Goal: Task Accomplishment & Management: Manage account settings

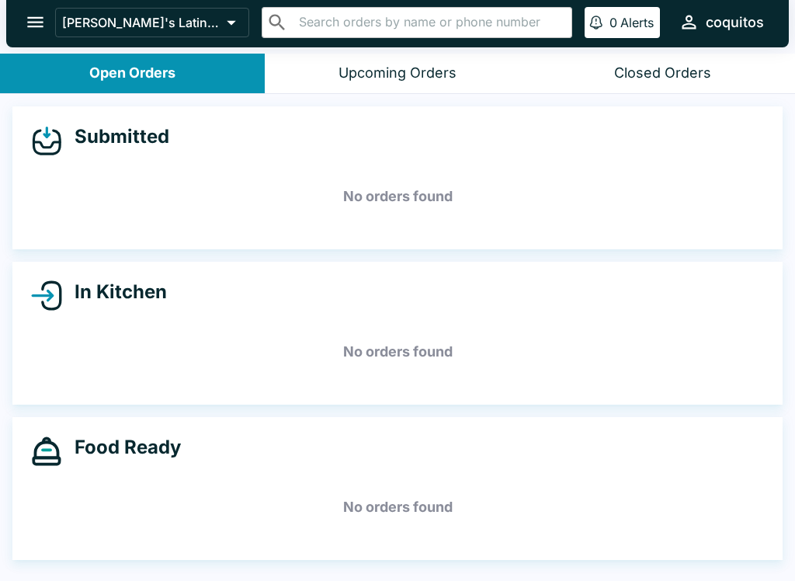
scroll to position [2, 0]
click at [30, 19] on icon "open drawer" at bounding box center [35, 22] width 16 height 11
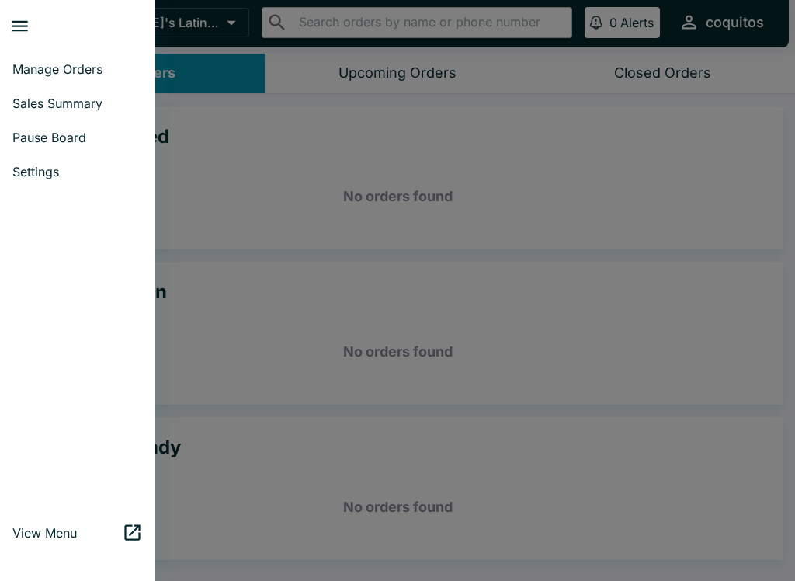
click at [33, 135] on span "Pause Board" at bounding box center [77, 138] width 130 height 16
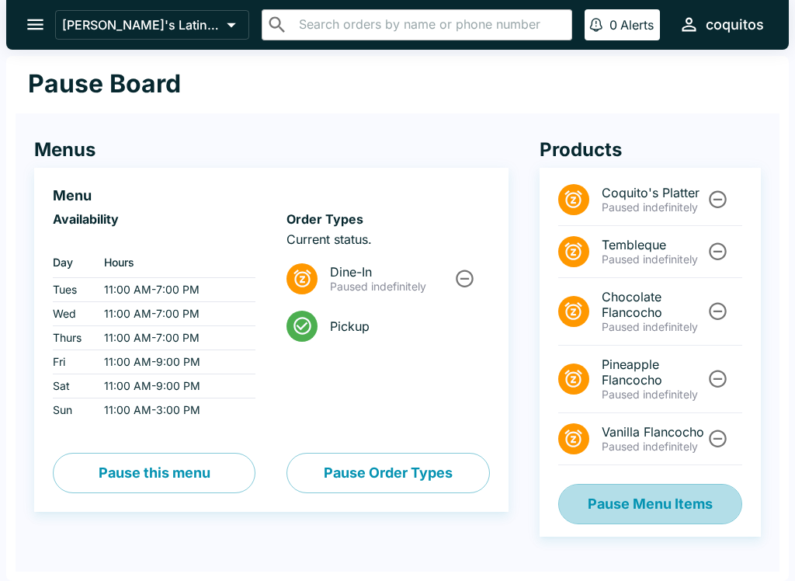
click at [656, 517] on button "Pause Menu Items" at bounding box center [651, 504] width 184 height 40
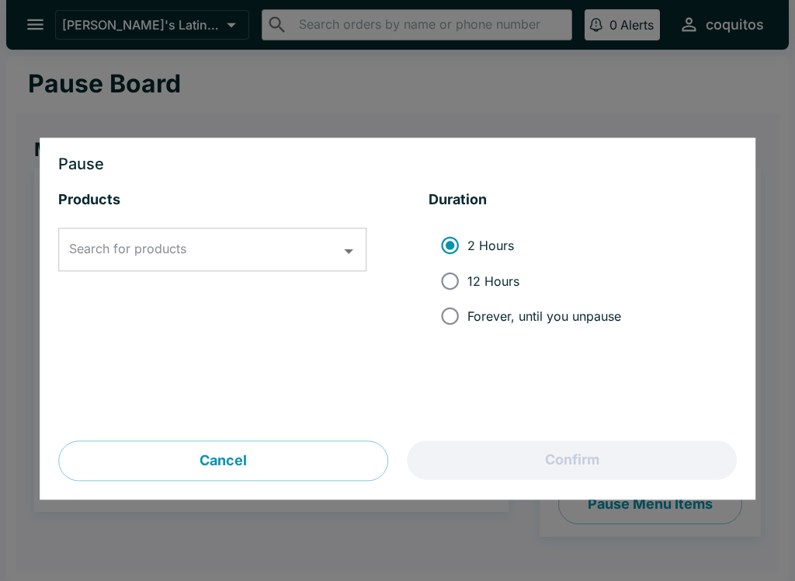
click at [242, 260] on input "Search for products" at bounding box center [200, 250] width 271 height 30
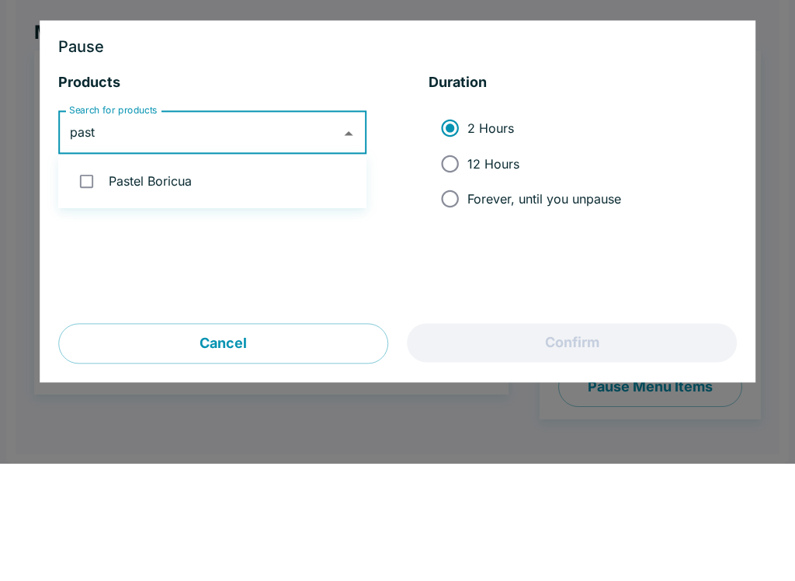
type input "paste"
click at [82, 283] on input "checkbox" at bounding box center [87, 299] width 32 height 32
checkbox input "true"
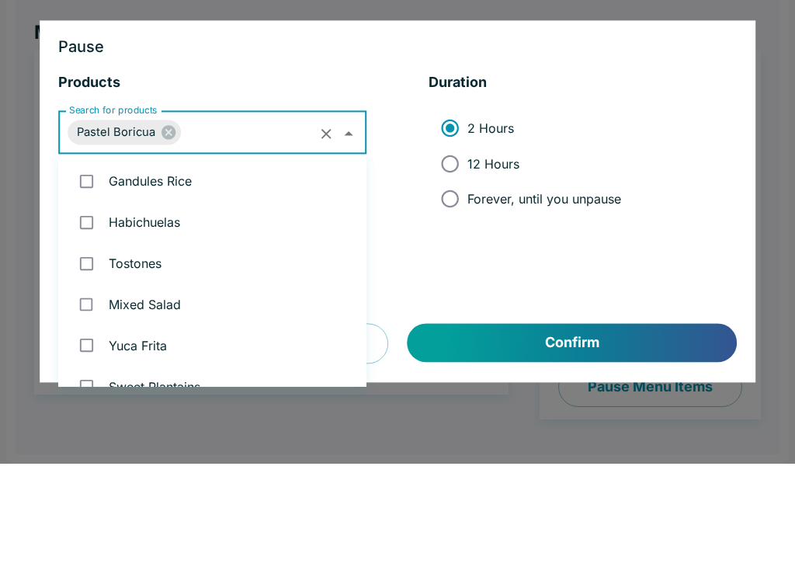
scroll to position [677, 0]
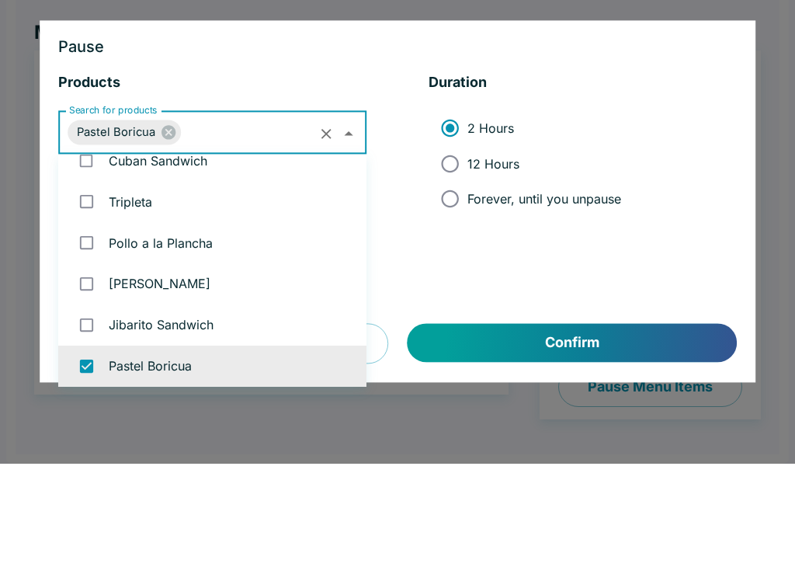
click at [451, 299] on input "Forever, until you unpause" at bounding box center [450, 316] width 35 height 35
radio input "true"
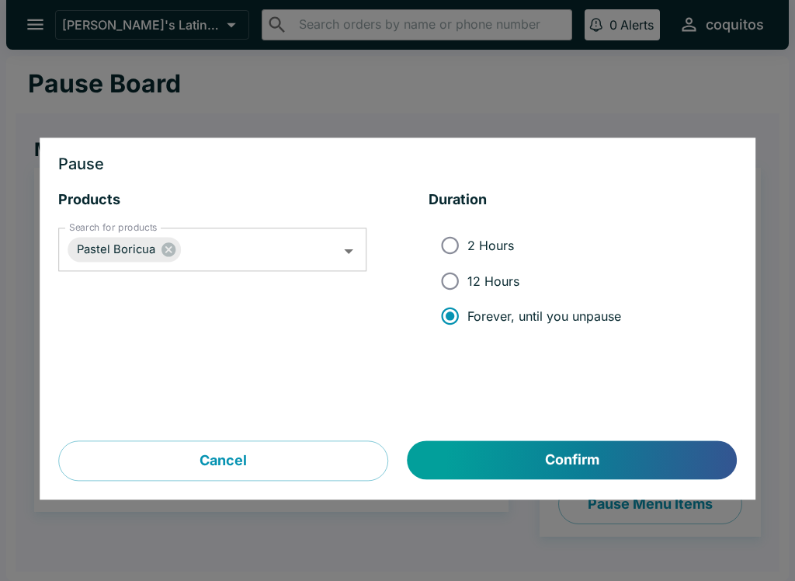
click at [632, 467] on button "Confirm" at bounding box center [572, 460] width 329 height 39
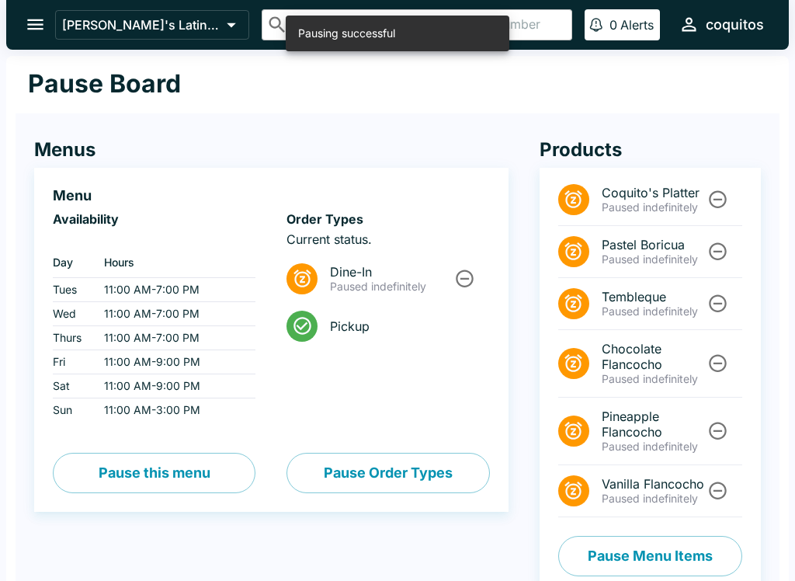
click at [35, 13] on button "open drawer" at bounding box center [36, 25] width 40 height 40
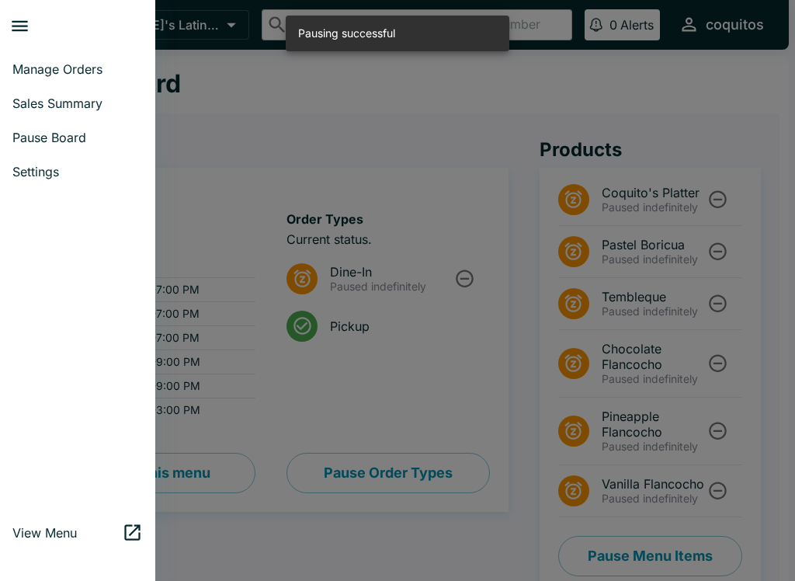
click at [40, 63] on span "Manage Orders" at bounding box center [77, 69] width 130 height 16
